Goal: Transaction & Acquisition: Book appointment/travel/reservation

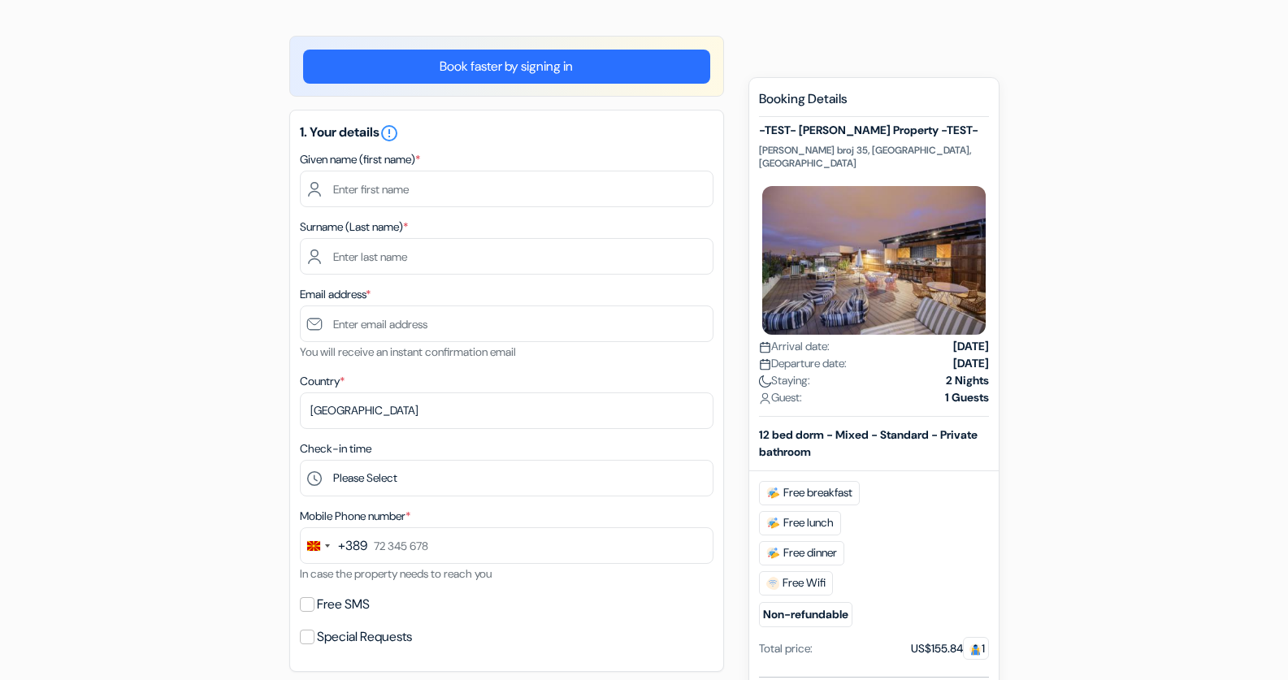
scroll to position [112, 0]
click at [457, 204] on input "text" at bounding box center [507, 189] width 414 height 37
type input "Ardonit"
type input "saliji"
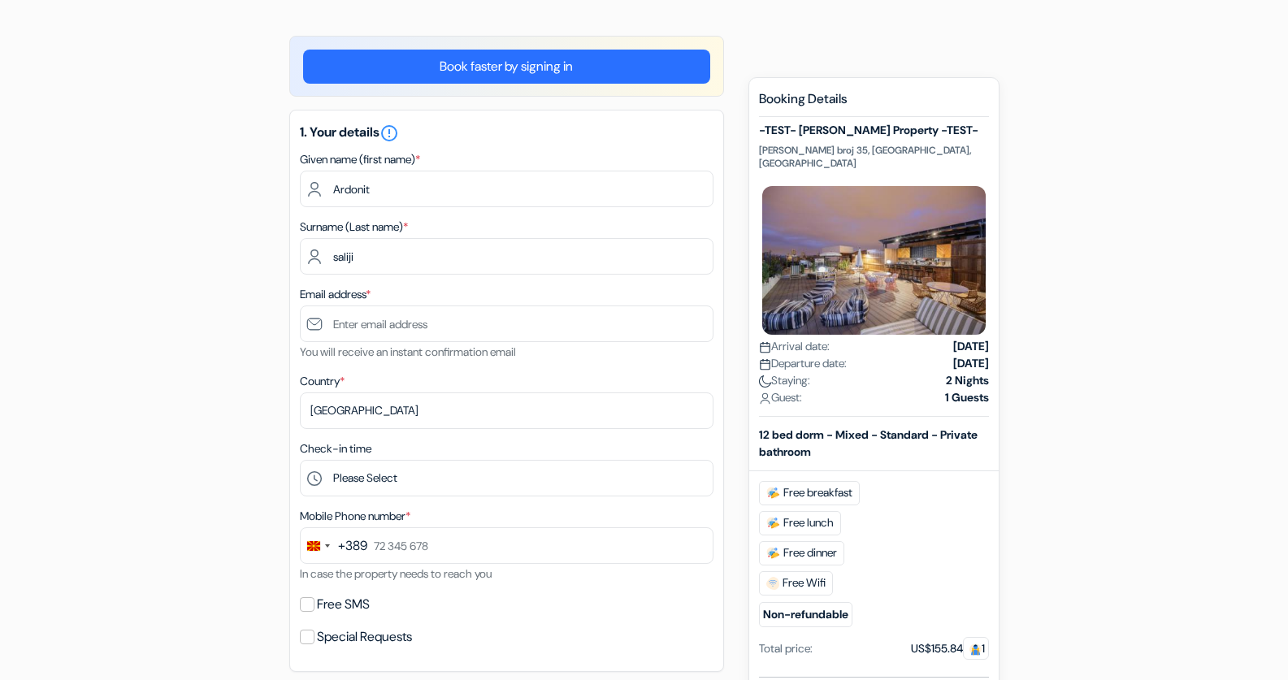
type input "[EMAIL_ADDRESS][DOMAIN_NAME]"
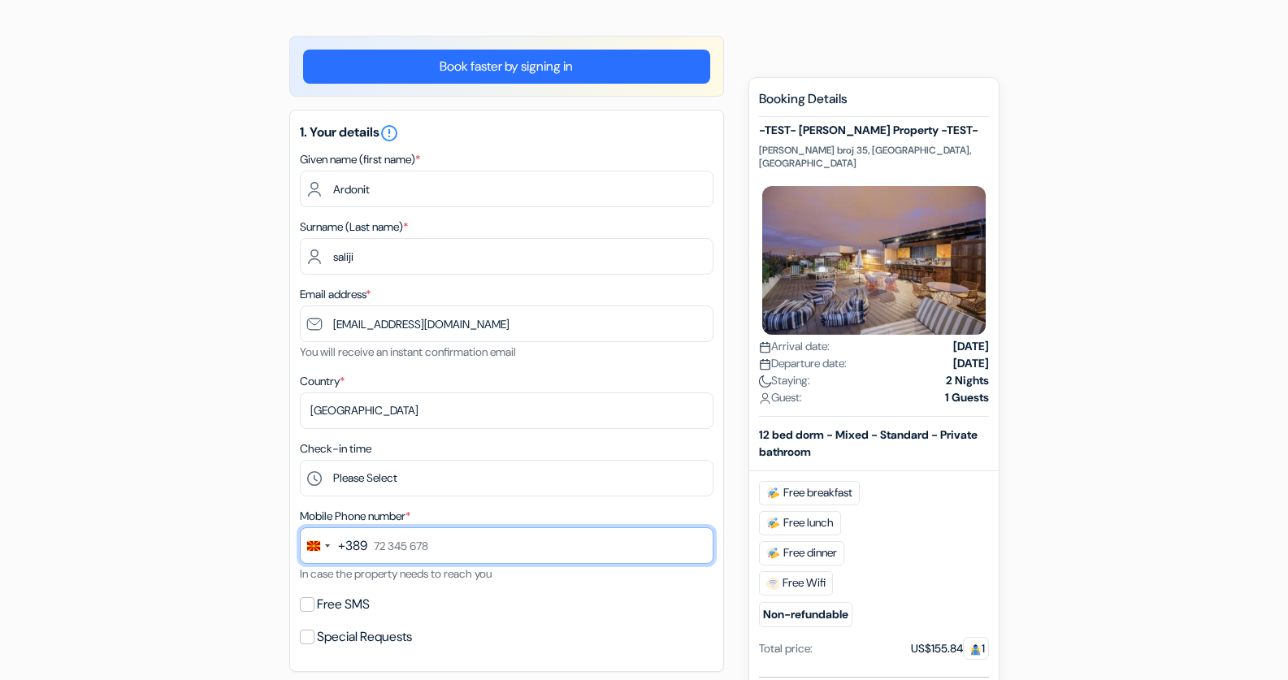
type input "070580897"
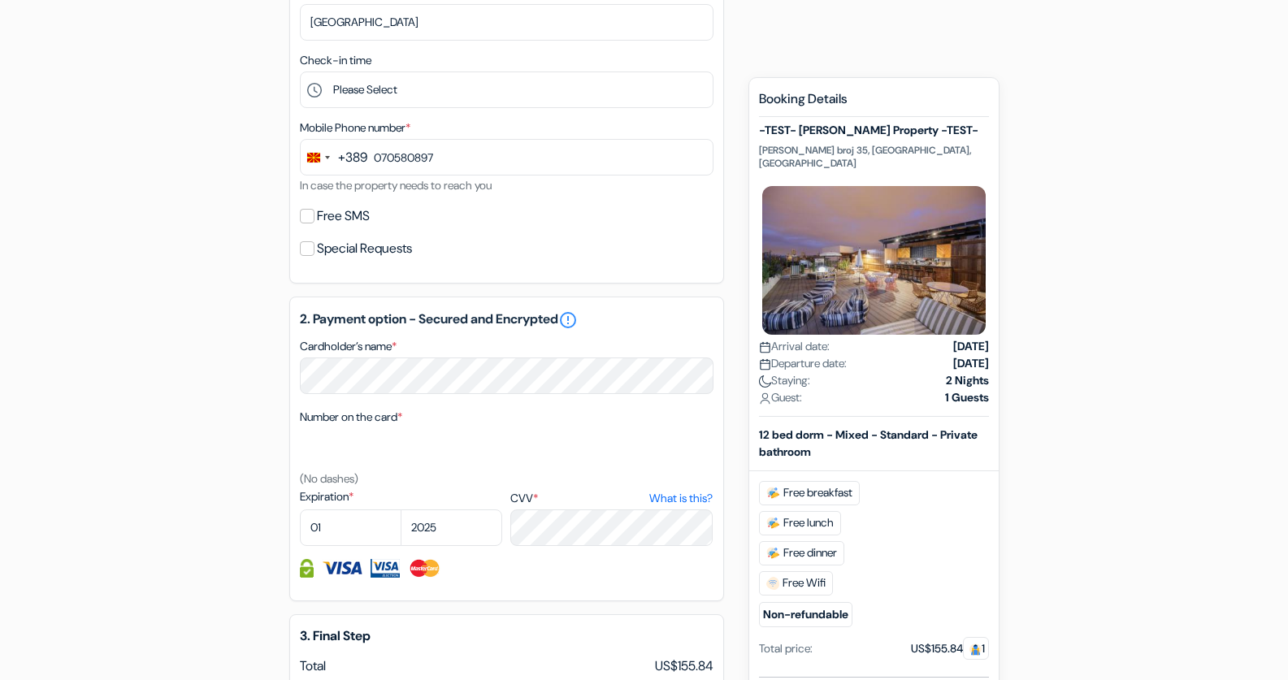
scroll to position [501, 0]
click at [418, 518] on select "2025 2026 2027 2028 2029 2030 2031 2032 2033 2034 2035 2036 2037 2038 2039 2040…" at bounding box center [452, 527] width 102 height 37
click at [401, 512] on select "2025 2026 2027 2028 2029 2030 2031 2032 2033 2034 2035 2036 2037 2038 2039 2040…" at bounding box center [452, 527] width 102 height 37
click at [462, 552] on div "2. Payment option - Secured and Encrypted error_outline Cardholder’s name * Num…" at bounding box center [506, 448] width 435 height 305
click at [462, 549] on div "2. Payment option - Secured and Encrypted error_outline Cardholder’s name * Num…" at bounding box center [506, 448] width 435 height 305
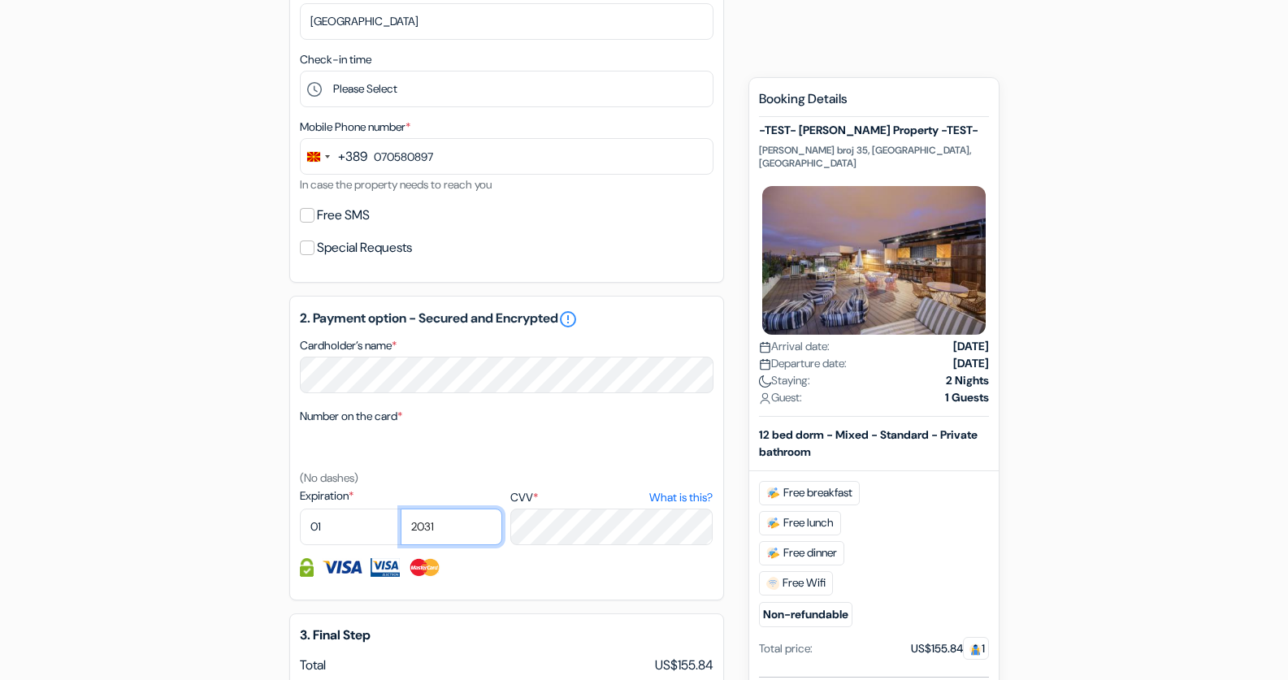
click at [462, 545] on select "2025 2026 2027 2028 2029 2030 2031 2032 2033 2034 2035 2036 2037 2038 2039 2040…" at bounding box center [452, 527] width 102 height 37
select select "2028"
click at [401, 512] on select "2025 2026 2027 2028 2029 2030 2031 2032 2033 2034 2035 2036 2037 2038 2039 2040…" at bounding box center [452, 527] width 102 height 37
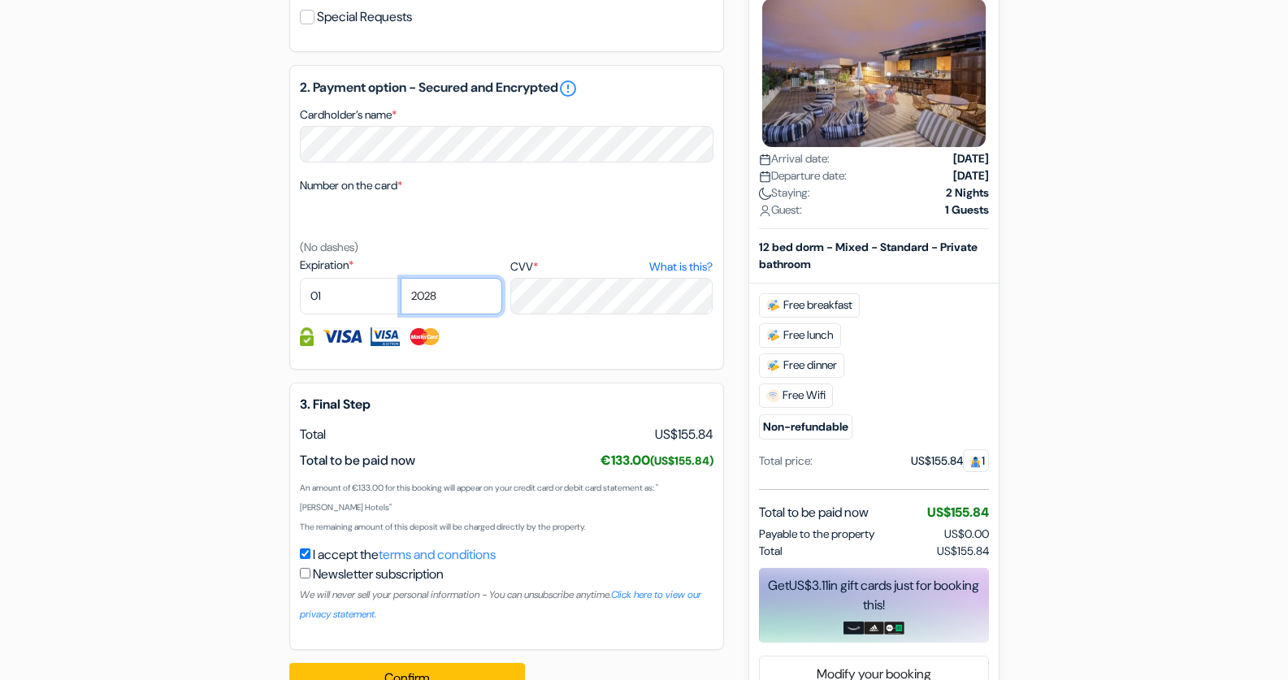
scroll to position [778, 0]
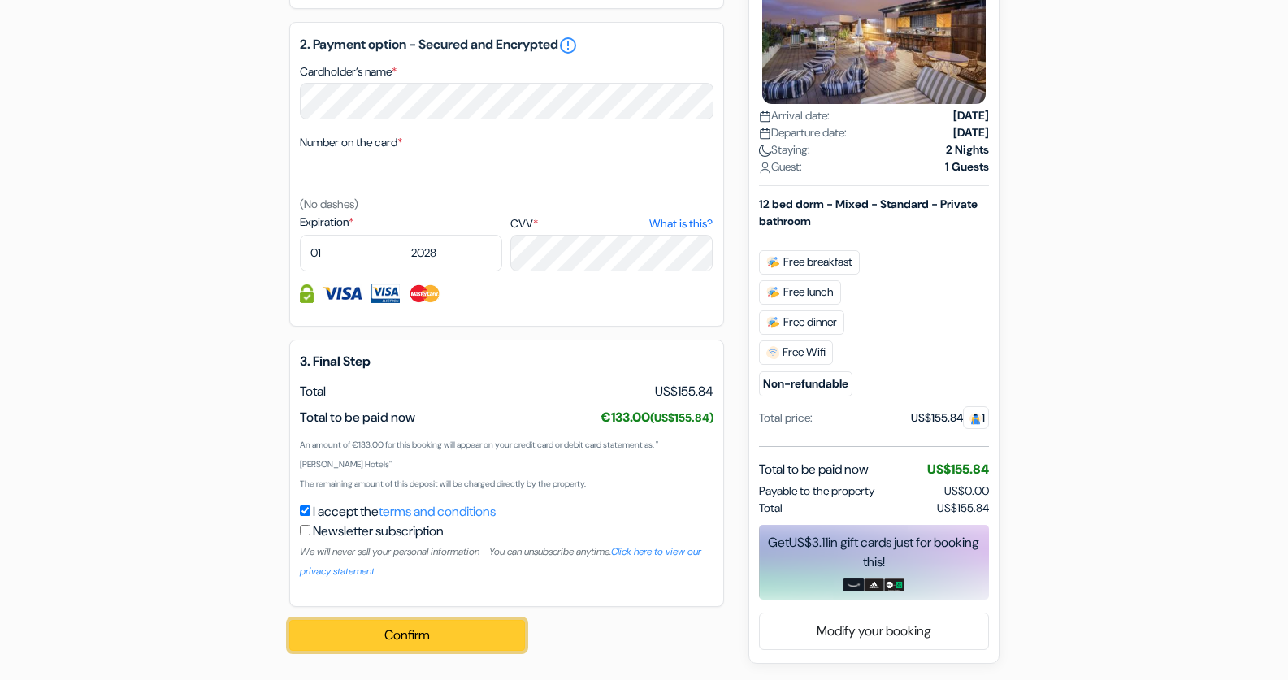
click at [453, 635] on button "Confirm Loading..." at bounding box center [407, 635] width 236 height 31
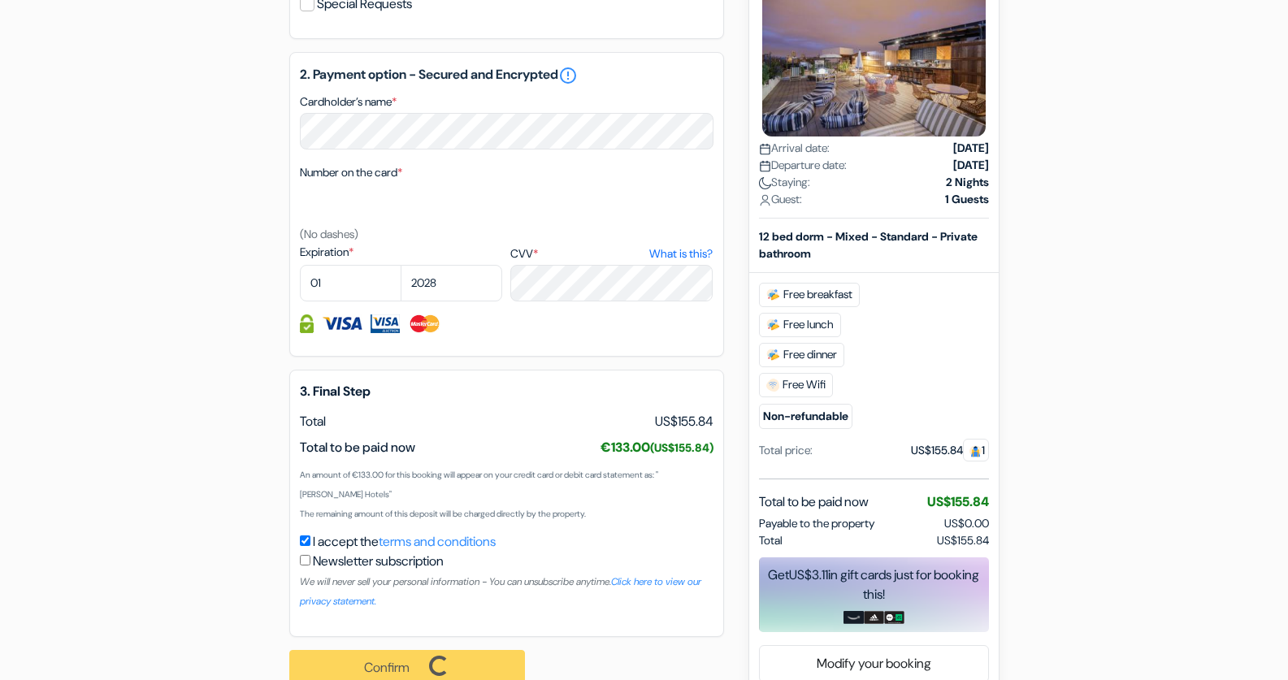
scroll to position [781, 0]
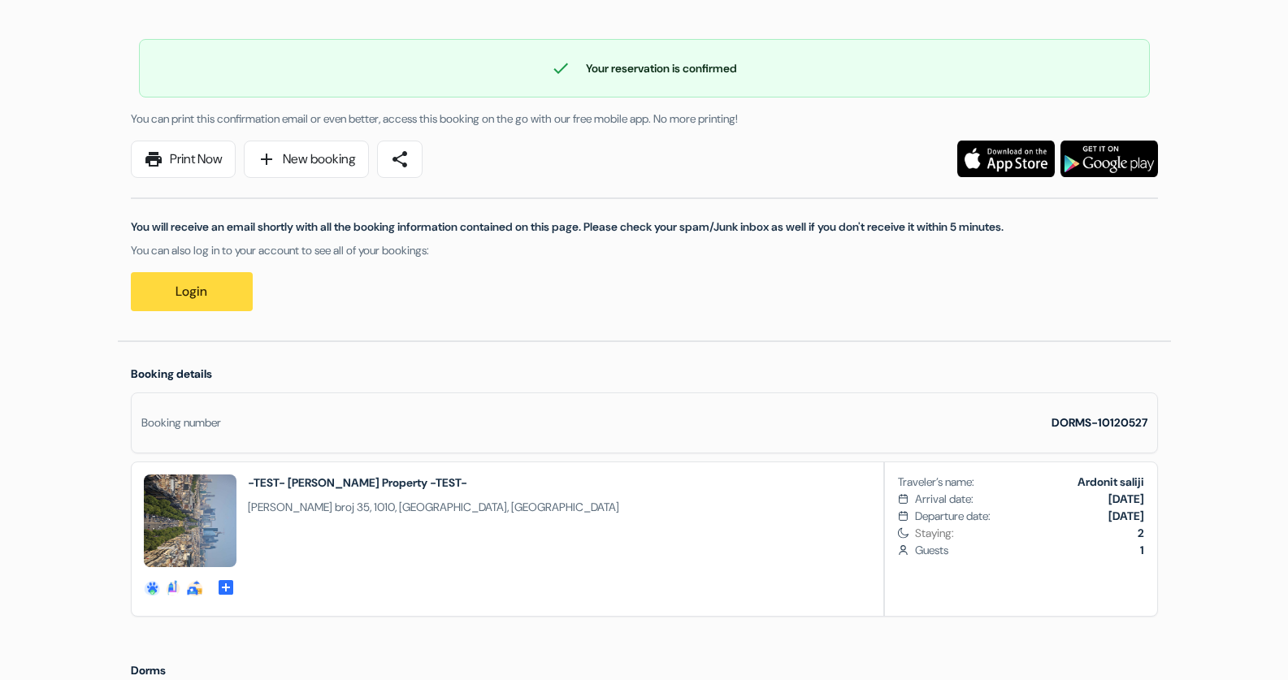
scroll to position [112, 0]
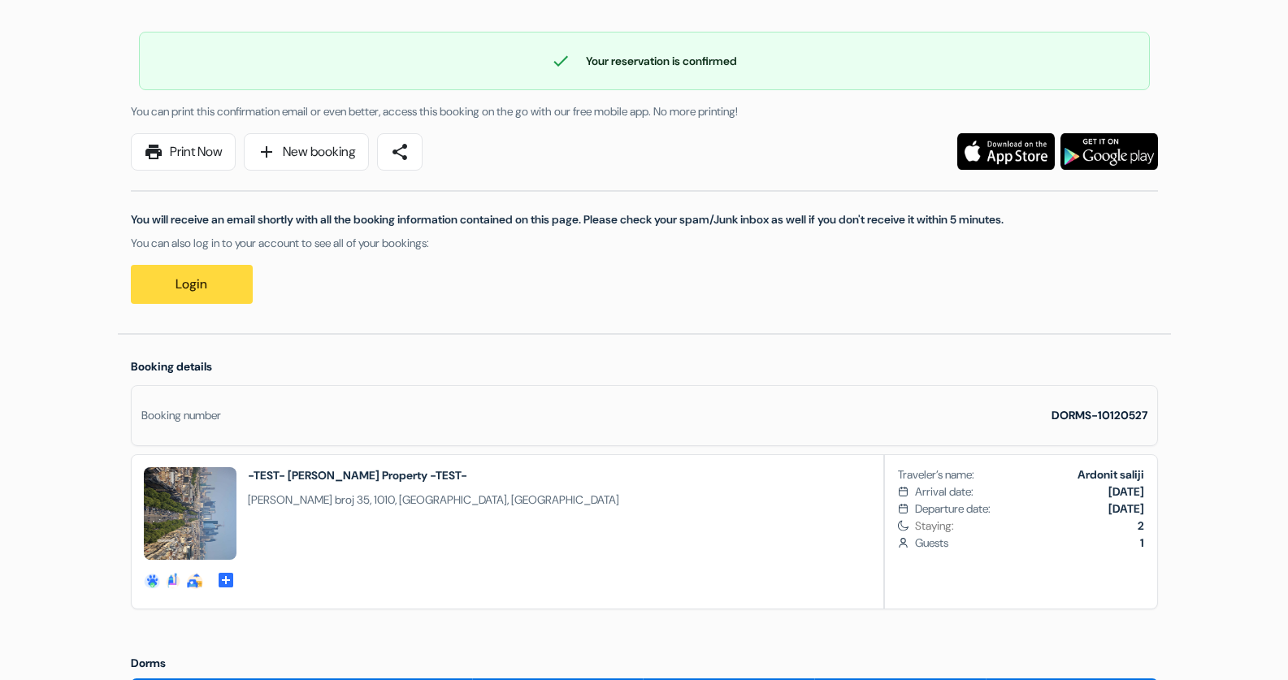
click at [604, 227] on p "You will receive an email shortly with all the booking information contained on…" at bounding box center [644, 219] width 1027 height 17
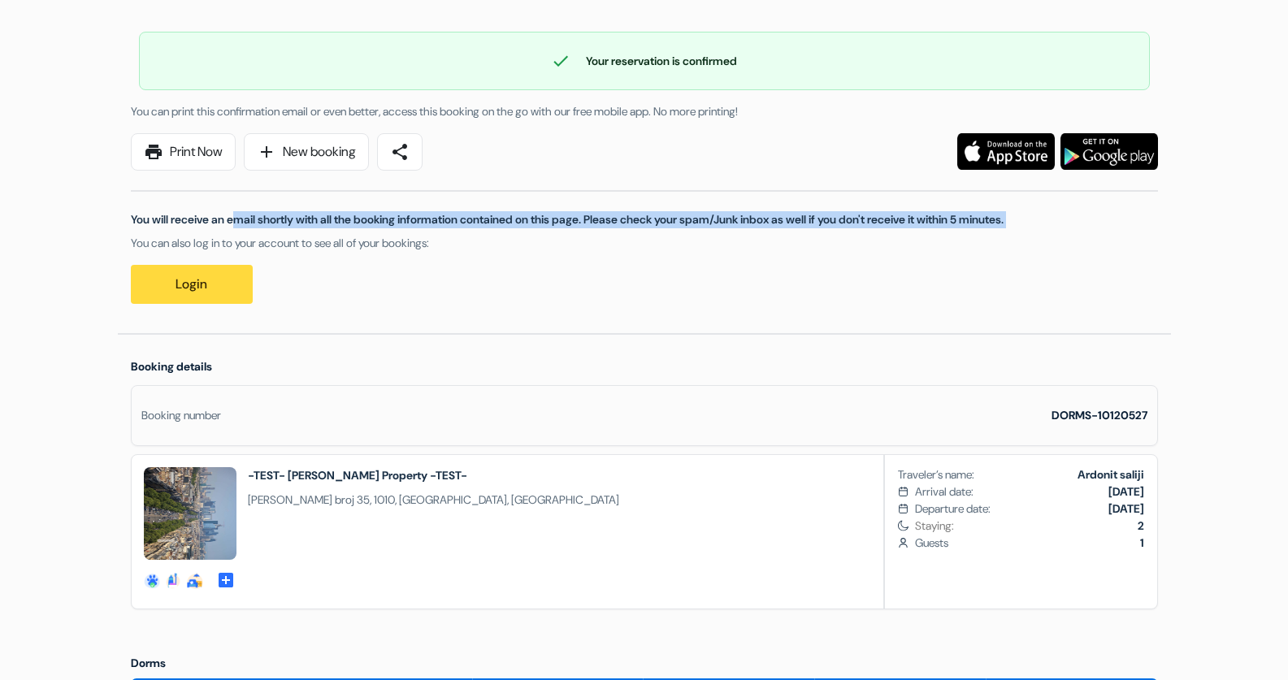
click at [604, 227] on p "You will receive an email shortly with all the booking information contained on…" at bounding box center [644, 219] width 1027 height 17
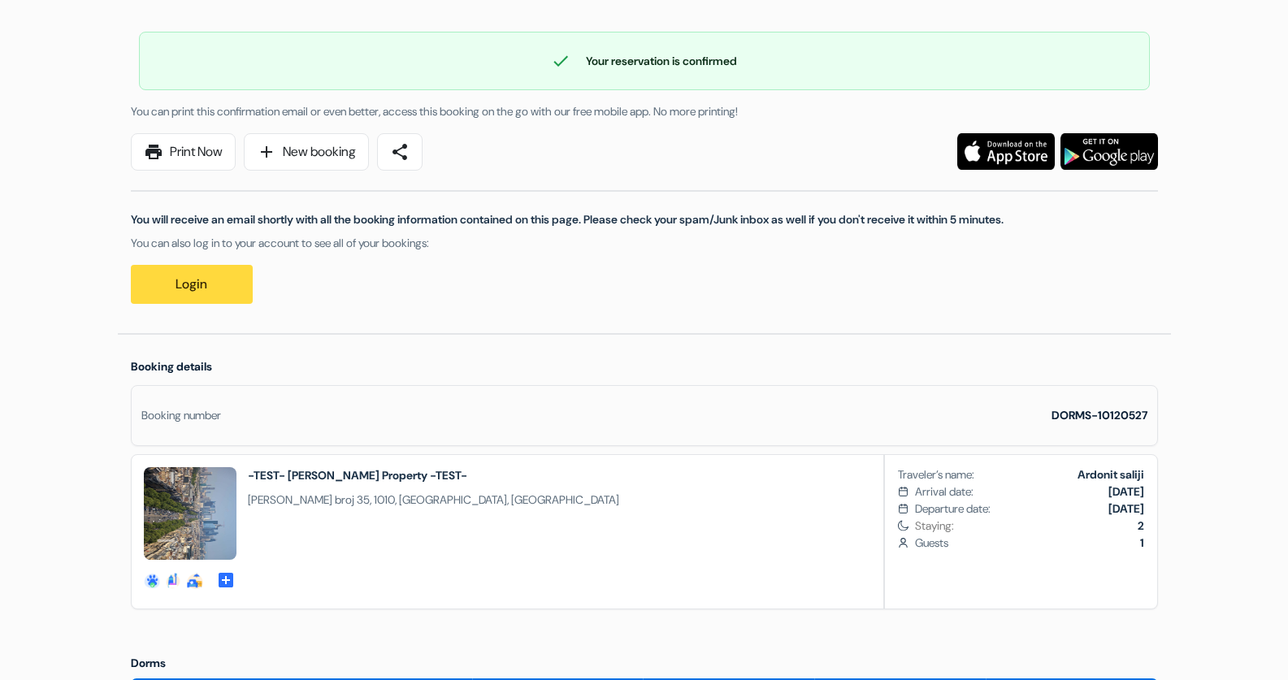
click at [579, 241] on p "You can also log in to your account to see all of your bookings:" at bounding box center [644, 243] width 1027 height 17
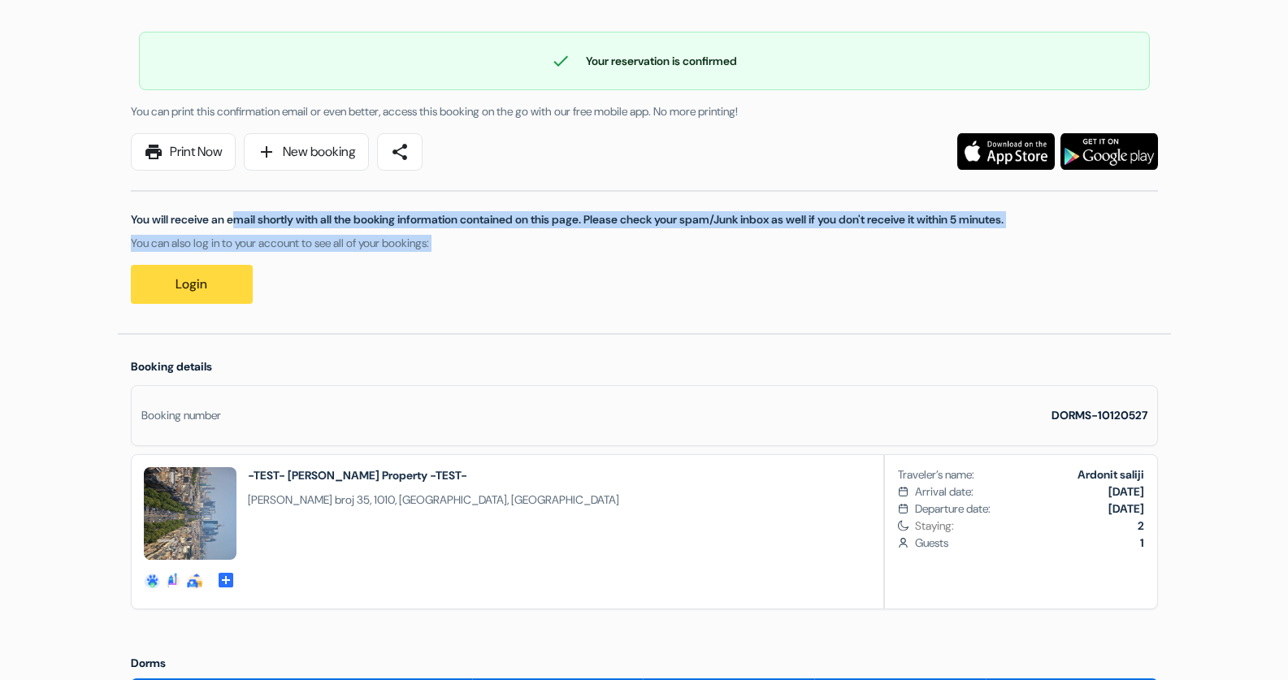
drag, startPoint x: 579, startPoint y: 241, endPoint x: 582, endPoint y: 223, distance: 18.0
click at [582, 223] on div "You will receive an email shortly with all the booking information contained on…" at bounding box center [644, 237] width 1047 height 133
click at [582, 223] on p "You will receive an email shortly with all the booking information contained on…" at bounding box center [644, 219] width 1027 height 17
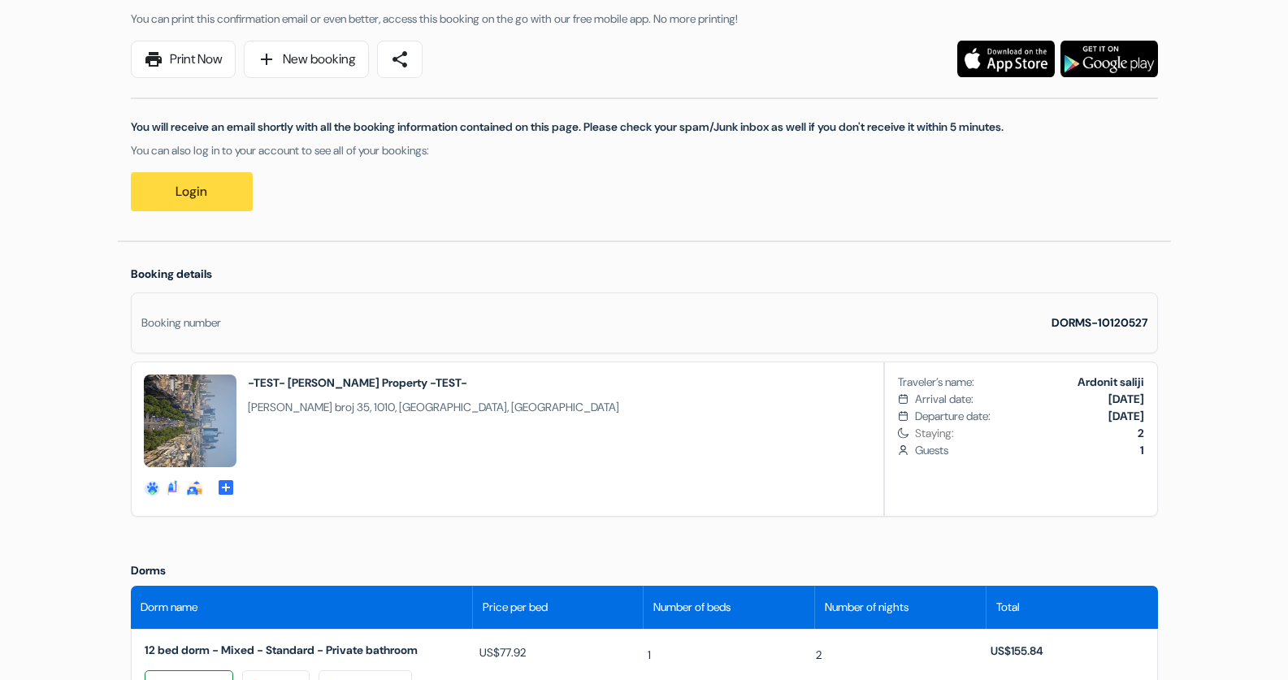
scroll to position [0, 0]
